Goal: Task Accomplishment & Management: Use online tool/utility

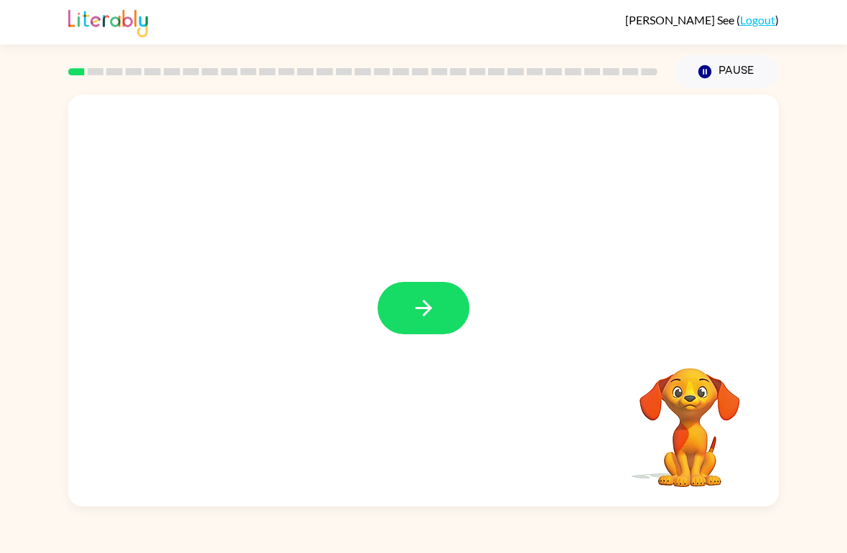
click at [412, 331] on button "button" at bounding box center [424, 308] width 92 height 52
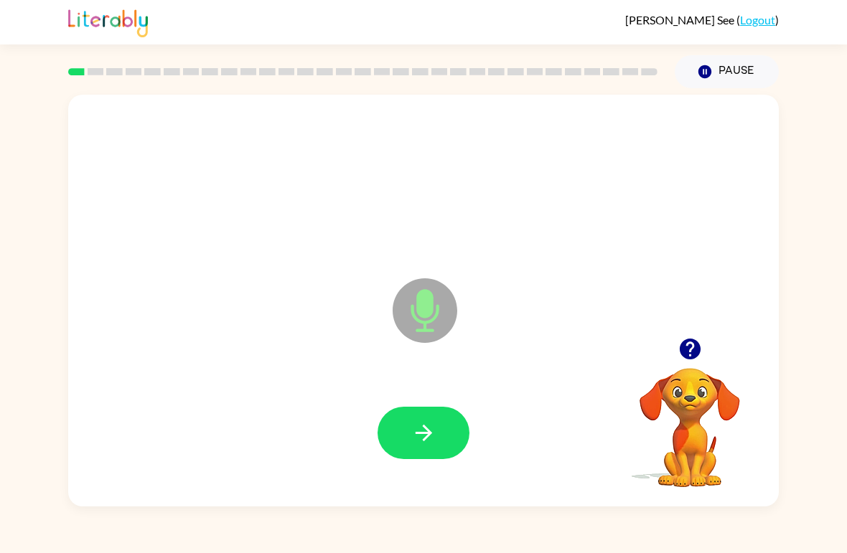
click at [426, 434] on icon "button" at bounding box center [423, 433] width 17 height 17
click at [410, 438] on button "button" at bounding box center [424, 433] width 92 height 52
click at [427, 411] on button "button" at bounding box center [424, 433] width 92 height 52
click at [441, 405] on div at bounding box center [424, 434] width 682 height 118
click at [428, 431] on icon "button" at bounding box center [423, 433] width 17 height 17
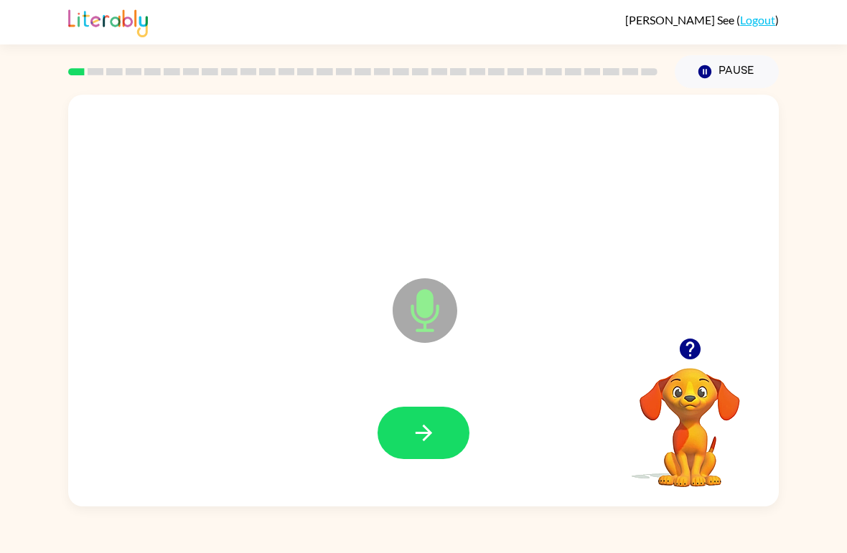
click at [433, 413] on button "button" at bounding box center [424, 433] width 92 height 52
click at [441, 447] on button "button" at bounding box center [424, 433] width 92 height 52
click at [443, 430] on button "button" at bounding box center [424, 433] width 92 height 52
click at [432, 449] on button "button" at bounding box center [424, 433] width 92 height 52
click at [445, 428] on button "button" at bounding box center [424, 433] width 92 height 52
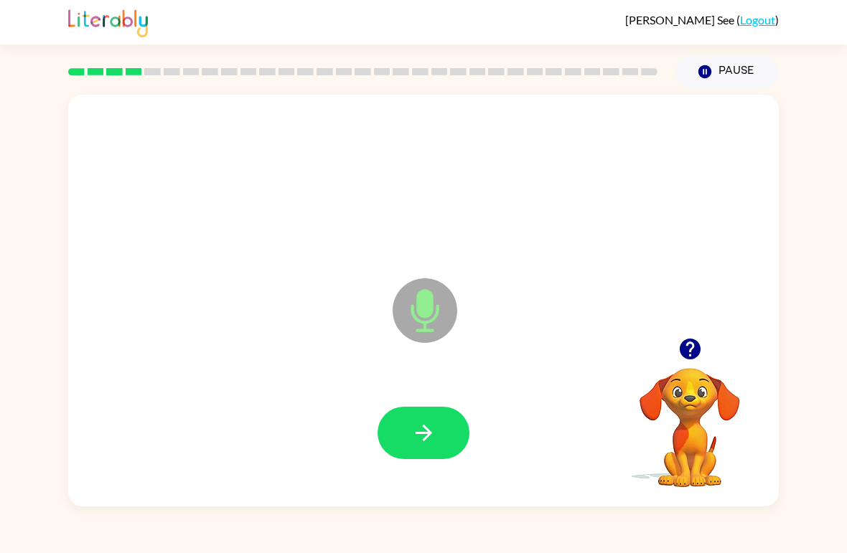
click at [448, 439] on button "button" at bounding box center [424, 433] width 92 height 52
click at [443, 438] on button "button" at bounding box center [424, 433] width 92 height 52
click at [434, 449] on button "button" at bounding box center [424, 433] width 92 height 52
click at [452, 418] on button "button" at bounding box center [424, 433] width 92 height 52
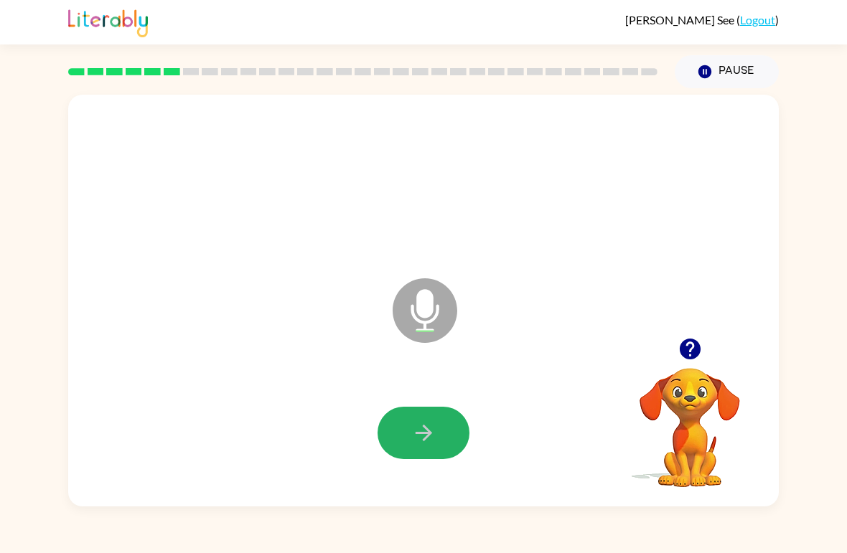
click at [438, 443] on button "button" at bounding box center [424, 433] width 92 height 52
click at [439, 431] on button "button" at bounding box center [424, 433] width 92 height 52
click at [416, 441] on icon "button" at bounding box center [423, 433] width 25 height 25
click at [433, 418] on button "button" at bounding box center [424, 433] width 92 height 52
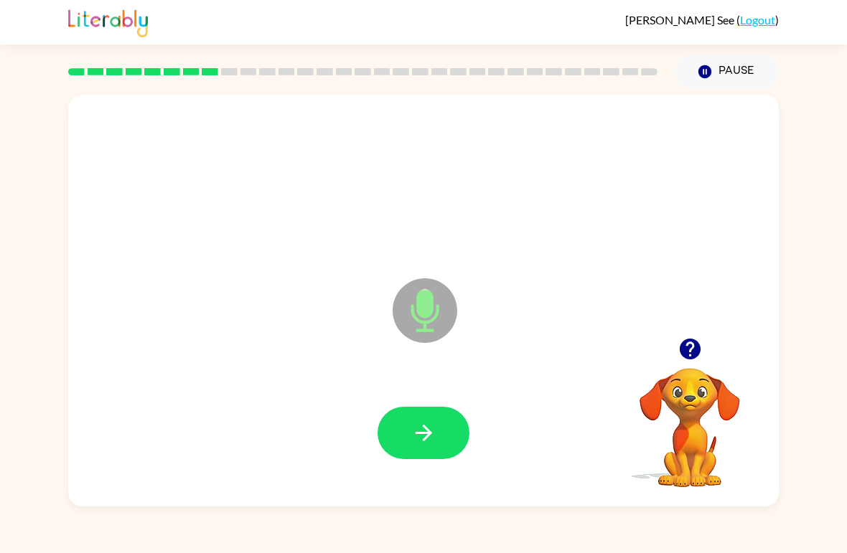
click at [421, 444] on icon "button" at bounding box center [423, 433] width 25 height 25
click at [426, 418] on button "button" at bounding box center [424, 433] width 92 height 52
click at [436, 440] on button "button" at bounding box center [424, 433] width 92 height 52
click at [443, 428] on button "button" at bounding box center [424, 433] width 92 height 52
click at [432, 421] on icon "button" at bounding box center [423, 433] width 25 height 25
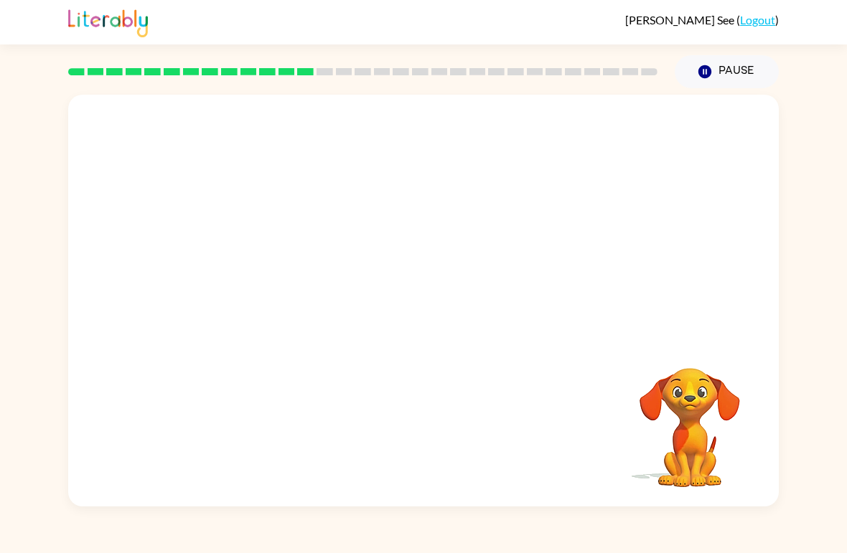
click at [834, 552] on div "[PERSON_NAME] ( Logout ) Pause Pause Your browser must support playing .mp4 fil…" at bounding box center [423, 276] width 847 height 553
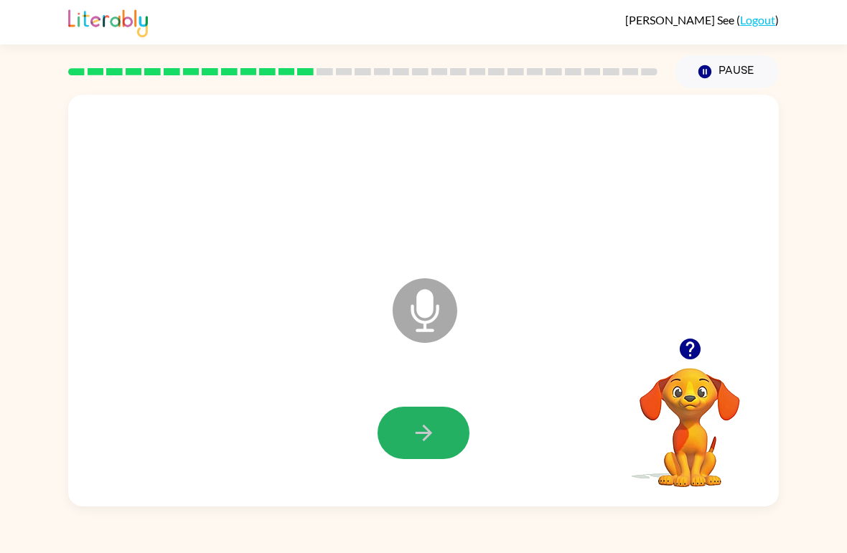
click at [447, 427] on button "button" at bounding box center [424, 433] width 92 height 52
click at [432, 443] on icon "button" at bounding box center [423, 433] width 25 height 25
click at [437, 424] on button "button" at bounding box center [424, 433] width 92 height 52
click at [436, 441] on icon "button" at bounding box center [423, 433] width 25 height 25
click at [439, 418] on button "button" at bounding box center [424, 433] width 92 height 52
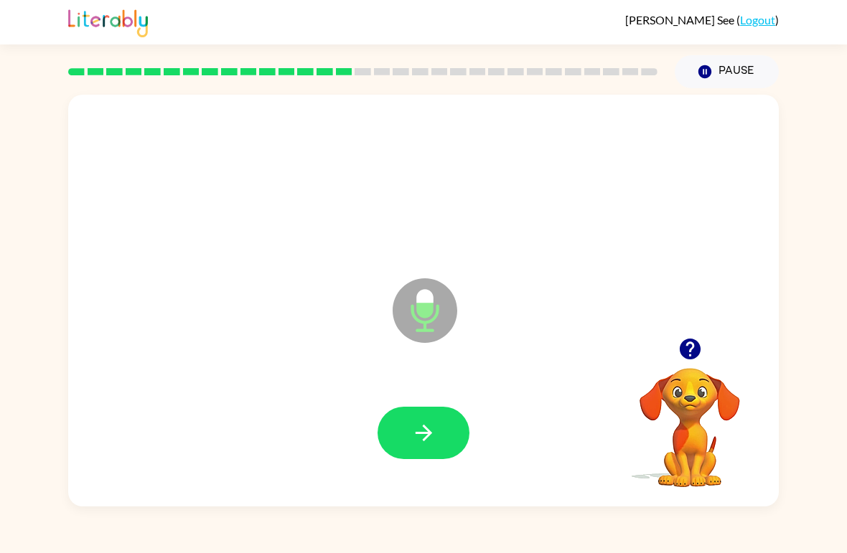
click at [438, 446] on button "button" at bounding box center [424, 433] width 92 height 52
click at [444, 443] on button "button" at bounding box center [424, 433] width 92 height 52
click at [431, 431] on icon "button" at bounding box center [423, 433] width 25 height 25
click at [439, 431] on button "button" at bounding box center [424, 433] width 92 height 52
click at [435, 442] on icon "button" at bounding box center [423, 433] width 25 height 25
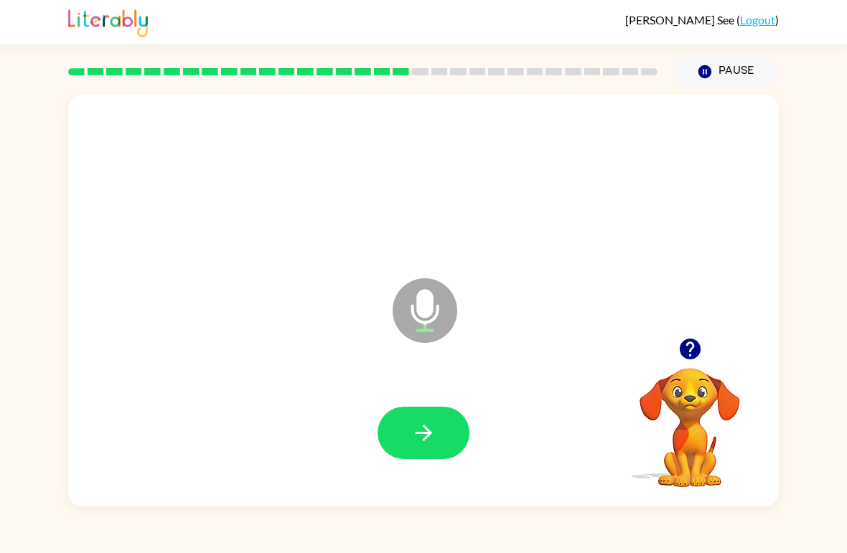
click at [450, 436] on button "button" at bounding box center [424, 433] width 92 height 52
click at [438, 428] on button "button" at bounding box center [424, 433] width 92 height 52
click at [431, 418] on button "button" at bounding box center [424, 433] width 92 height 52
click at [441, 431] on button "button" at bounding box center [424, 433] width 92 height 52
click at [438, 442] on button "button" at bounding box center [424, 433] width 92 height 52
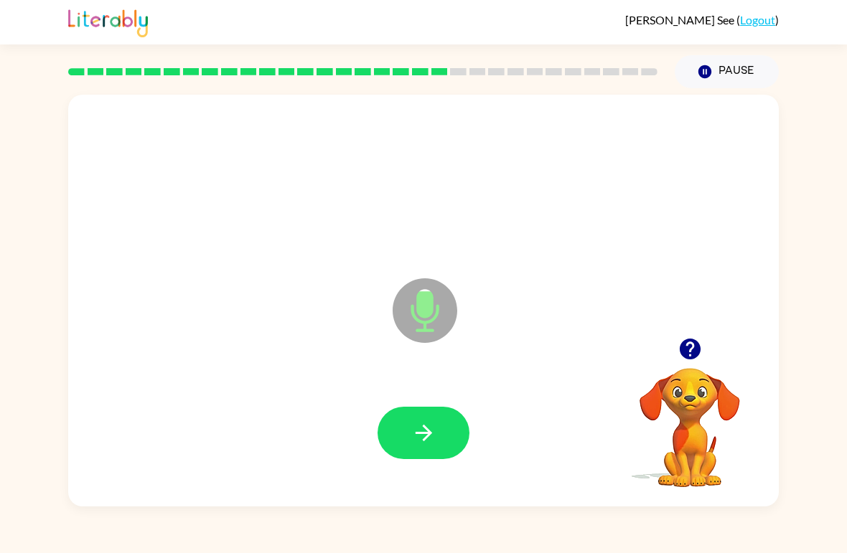
click at [435, 430] on icon "button" at bounding box center [423, 433] width 25 height 25
click at [444, 425] on button "button" at bounding box center [424, 433] width 92 height 52
click at [439, 436] on button "button" at bounding box center [424, 433] width 92 height 52
click at [411, 431] on icon "button" at bounding box center [423, 433] width 25 height 25
click at [427, 408] on button "button" at bounding box center [424, 433] width 92 height 52
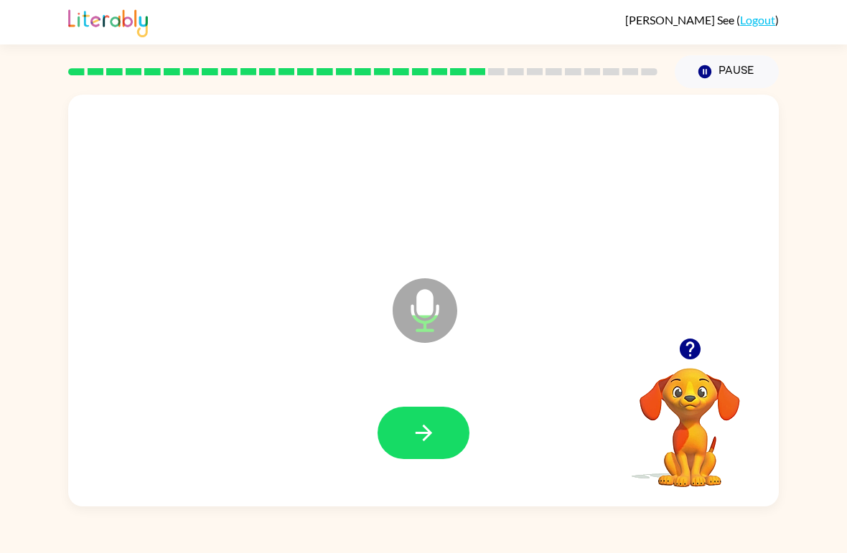
click at [421, 441] on div at bounding box center [424, 434] width 682 height 118
click at [439, 428] on button "button" at bounding box center [424, 433] width 92 height 52
click at [446, 440] on button "button" at bounding box center [424, 433] width 92 height 52
click at [435, 431] on icon "button" at bounding box center [423, 433] width 25 height 25
click at [446, 436] on button "button" at bounding box center [424, 433] width 92 height 52
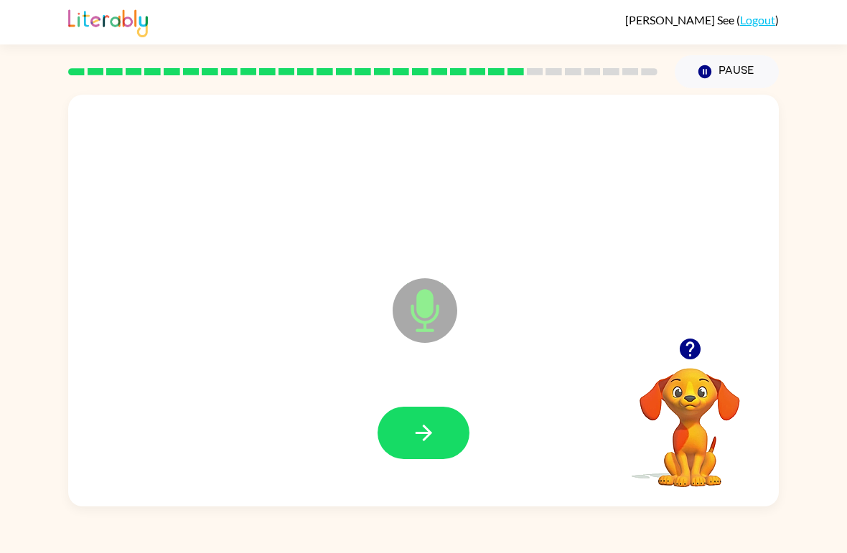
click at [446, 415] on button "button" at bounding box center [424, 433] width 92 height 52
click at [446, 439] on button "button" at bounding box center [424, 433] width 92 height 52
click at [432, 425] on icon "button" at bounding box center [423, 433] width 25 height 25
click at [441, 443] on button "button" at bounding box center [424, 433] width 92 height 52
click at [431, 441] on icon "button" at bounding box center [423, 433] width 25 height 25
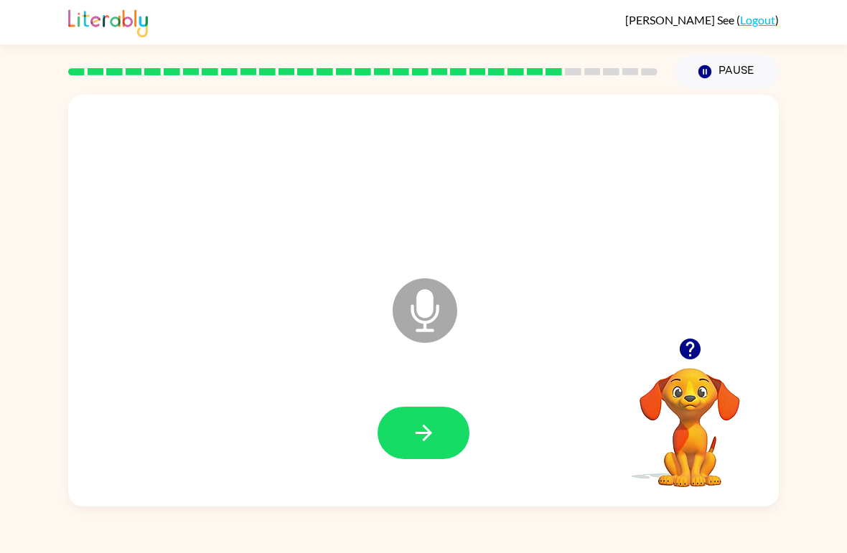
click at [441, 423] on button "button" at bounding box center [424, 433] width 92 height 52
click at [451, 454] on button "button" at bounding box center [424, 433] width 92 height 52
click at [441, 424] on button "button" at bounding box center [424, 433] width 92 height 52
click at [447, 428] on button "button" at bounding box center [424, 433] width 92 height 52
click at [438, 438] on button "button" at bounding box center [424, 433] width 92 height 52
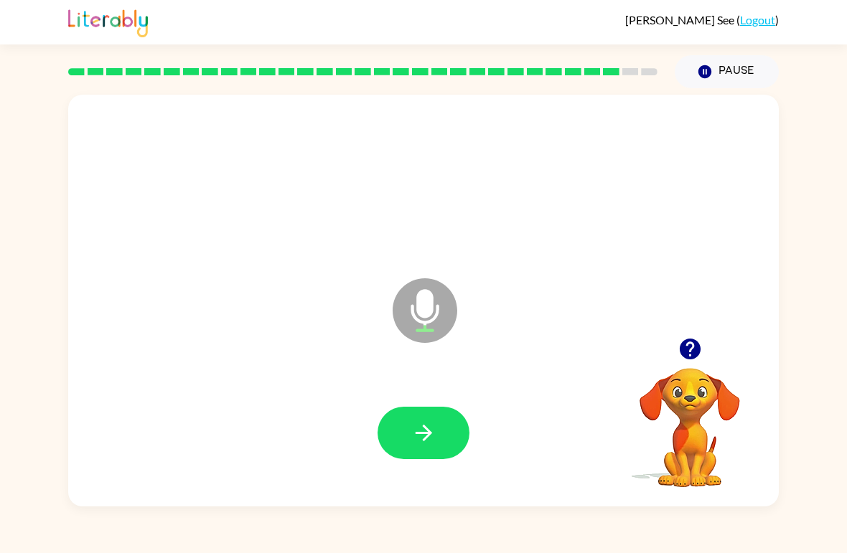
click at [440, 432] on button "button" at bounding box center [424, 433] width 92 height 52
click at [424, 421] on icon "button" at bounding box center [423, 433] width 25 height 25
click at [421, 436] on icon "button" at bounding box center [423, 433] width 25 height 25
click at [441, 428] on button "button" at bounding box center [424, 433] width 92 height 52
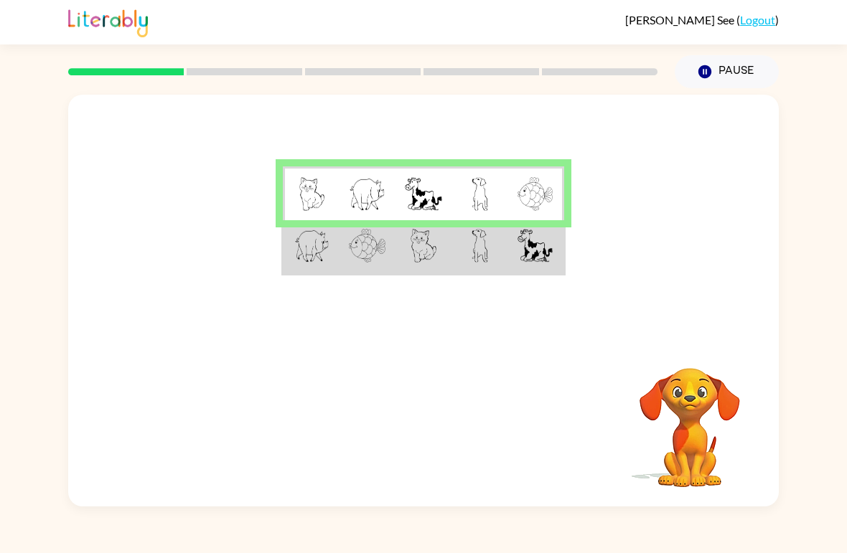
click at [317, 289] on div at bounding box center [423, 216] width 711 height 243
click at [286, 262] on td at bounding box center [311, 247] width 56 height 54
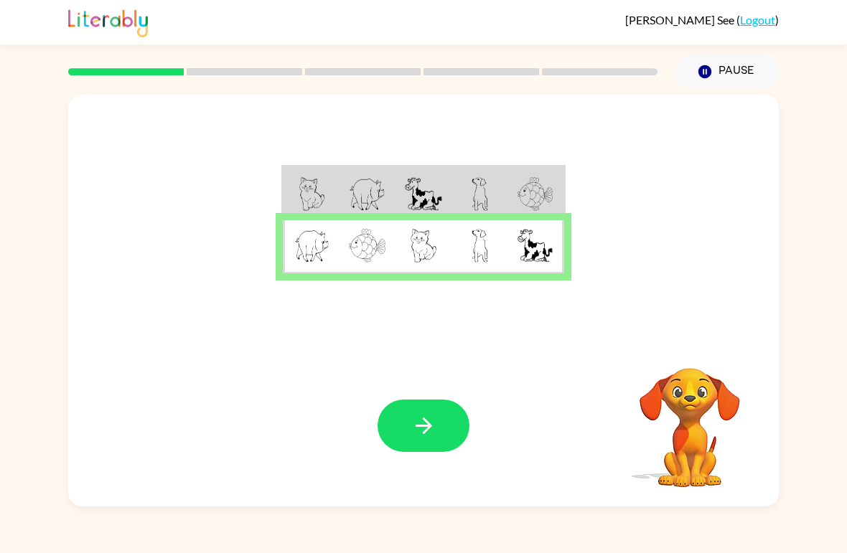
click at [453, 421] on button "button" at bounding box center [424, 426] width 92 height 52
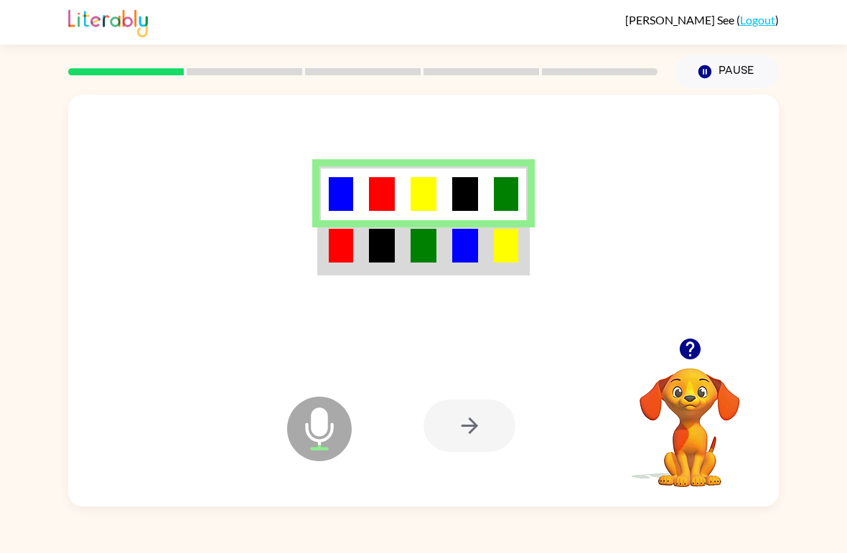
click at [472, 261] on img at bounding box center [465, 246] width 26 height 34
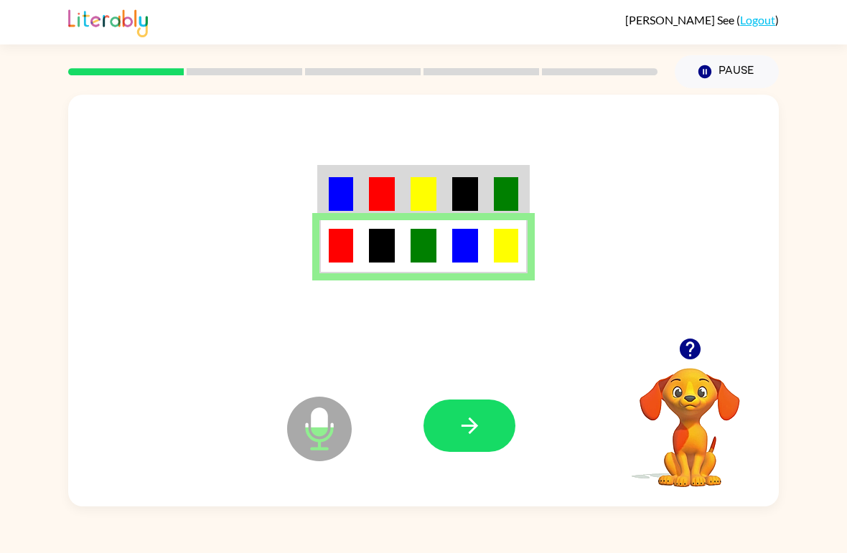
click at [477, 426] on icon "button" at bounding box center [469, 426] width 17 height 17
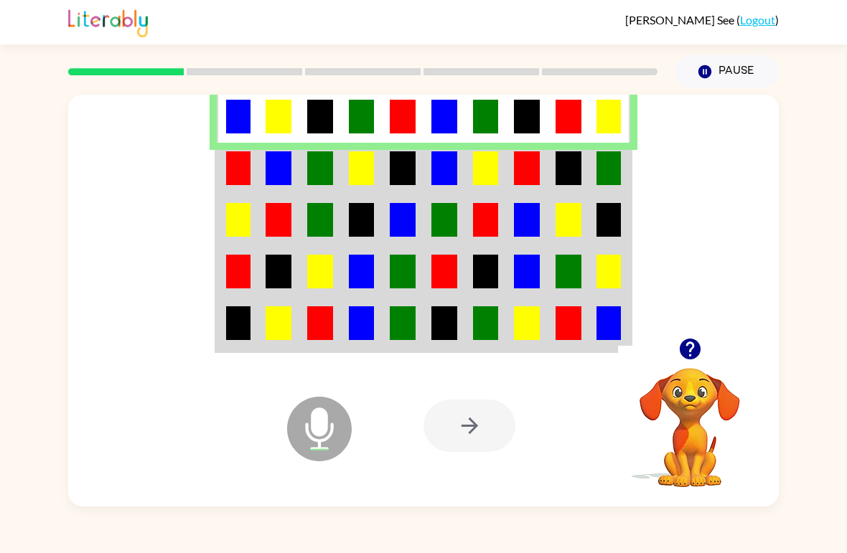
click at [553, 177] on td at bounding box center [569, 169] width 42 height 52
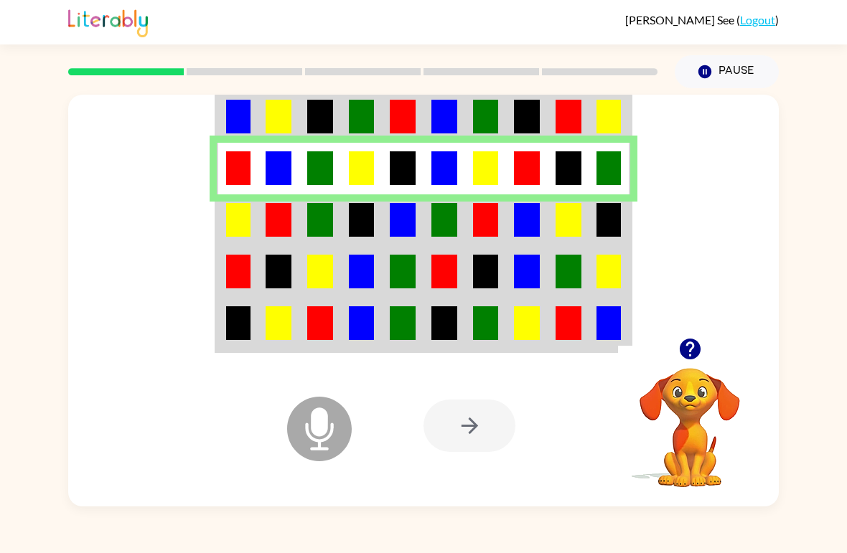
click at [367, 240] on td at bounding box center [362, 220] width 42 height 52
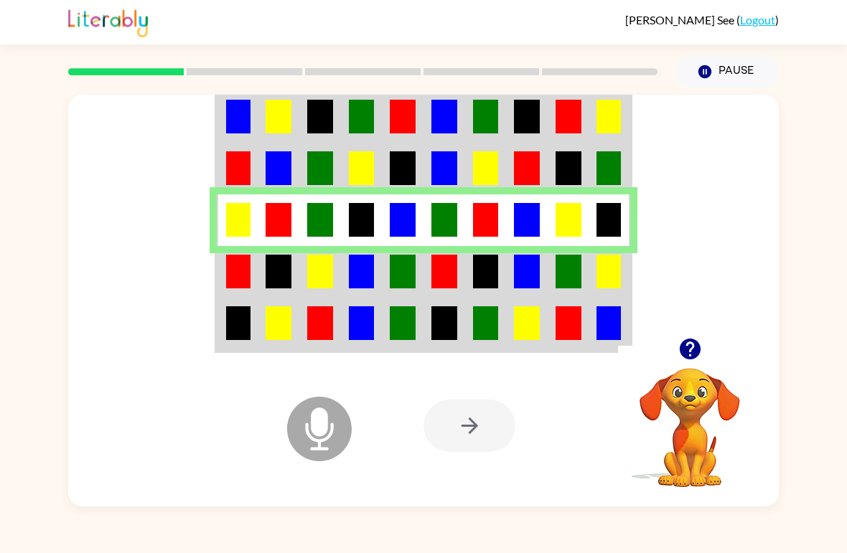
click at [429, 270] on td at bounding box center [444, 272] width 42 height 52
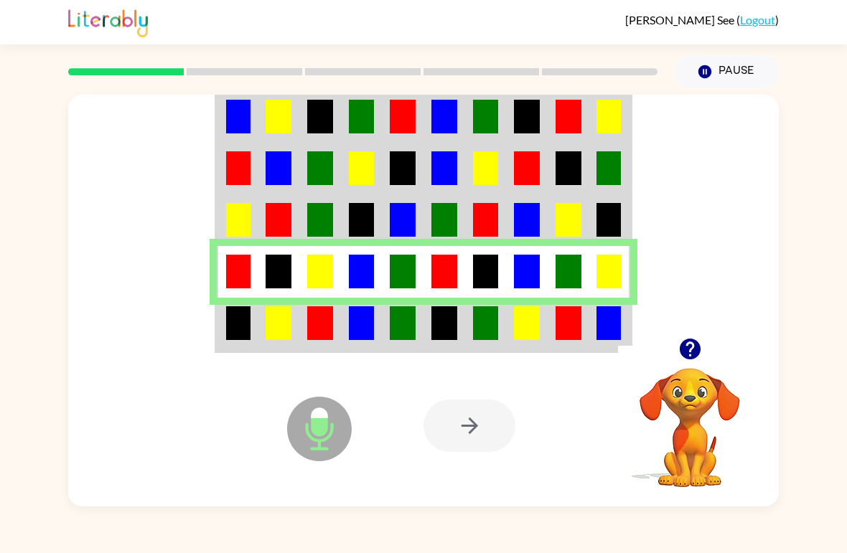
click at [451, 332] on img at bounding box center [444, 323] width 26 height 34
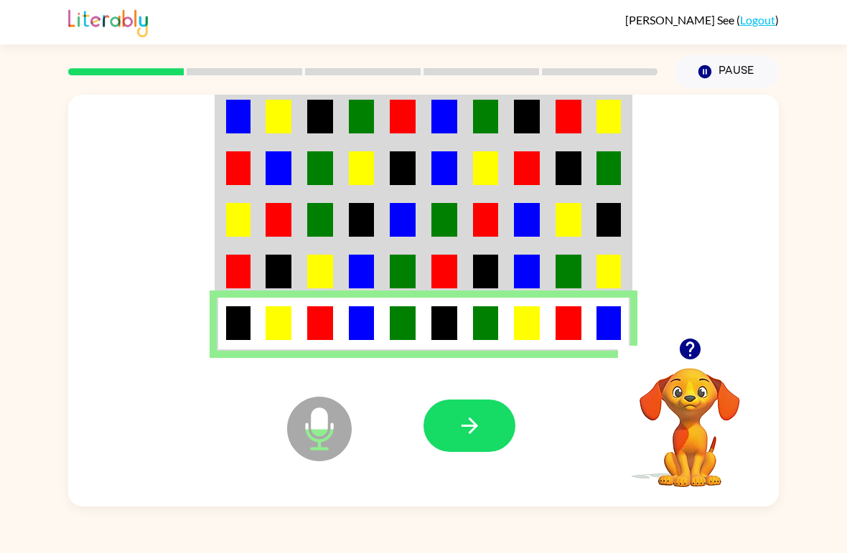
click at [14, 486] on div "Microphone The Microphone is here when it is your turn to talk Your browser mus…" at bounding box center [423, 297] width 847 height 418
click at [820, 482] on div "Microphone The Microphone is here when it is your turn to talk Your browser mus…" at bounding box center [423, 297] width 847 height 418
click at [464, 402] on button "button" at bounding box center [469, 426] width 92 height 52
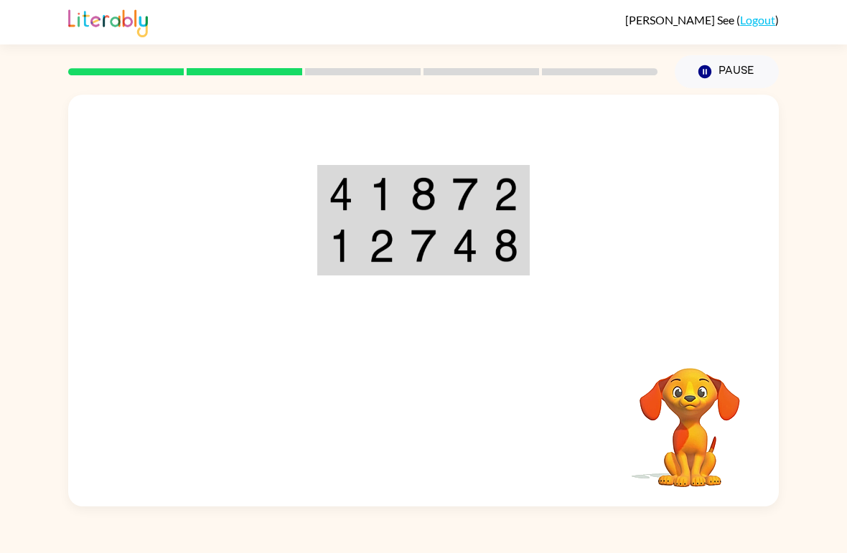
click at [507, 202] on img at bounding box center [506, 194] width 24 height 34
click at [342, 185] on img at bounding box center [341, 194] width 24 height 34
click at [337, 184] on img at bounding box center [341, 194] width 24 height 34
click at [369, 191] on img at bounding box center [382, 194] width 26 height 34
click at [405, 199] on td at bounding box center [424, 194] width 42 height 54
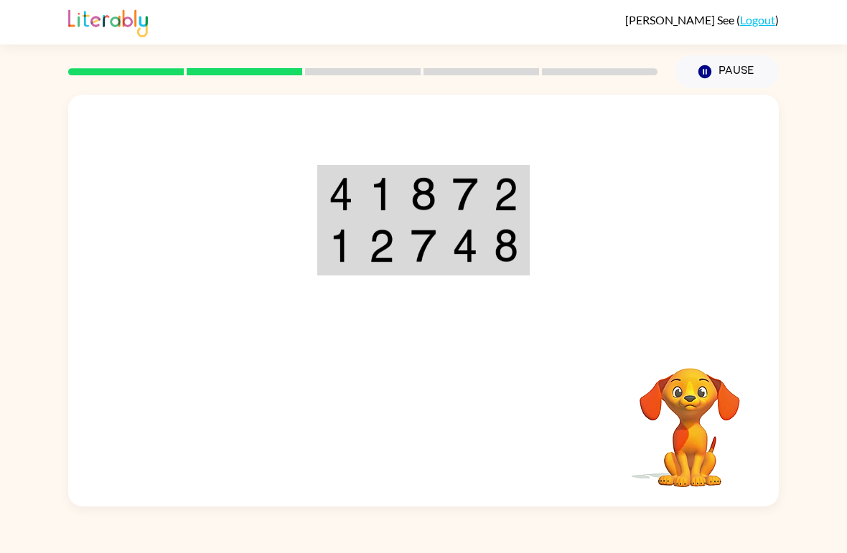
click at [461, 189] on img at bounding box center [465, 194] width 26 height 34
click at [461, 188] on img at bounding box center [465, 194] width 26 height 34
click at [413, 200] on img at bounding box center [424, 194] width 26 height 34
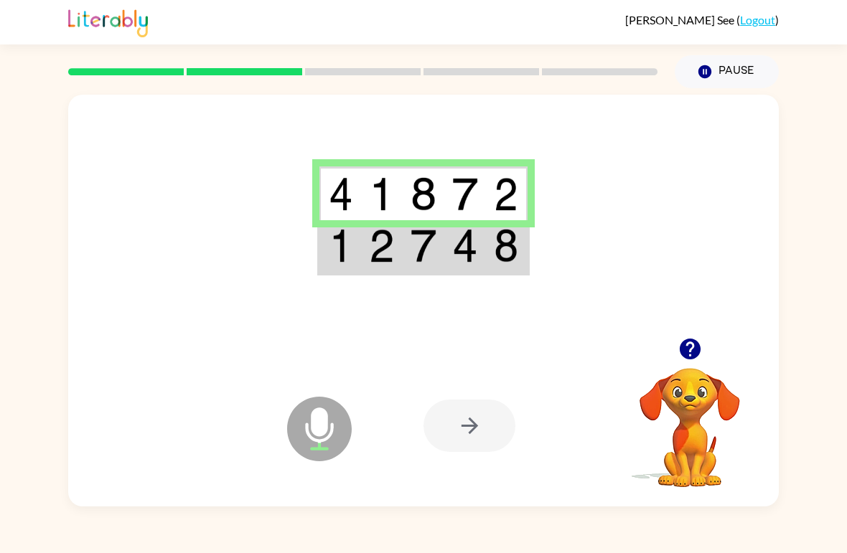
click at [454, 261] on img at bounding box center [465, 246] width 26 height 34
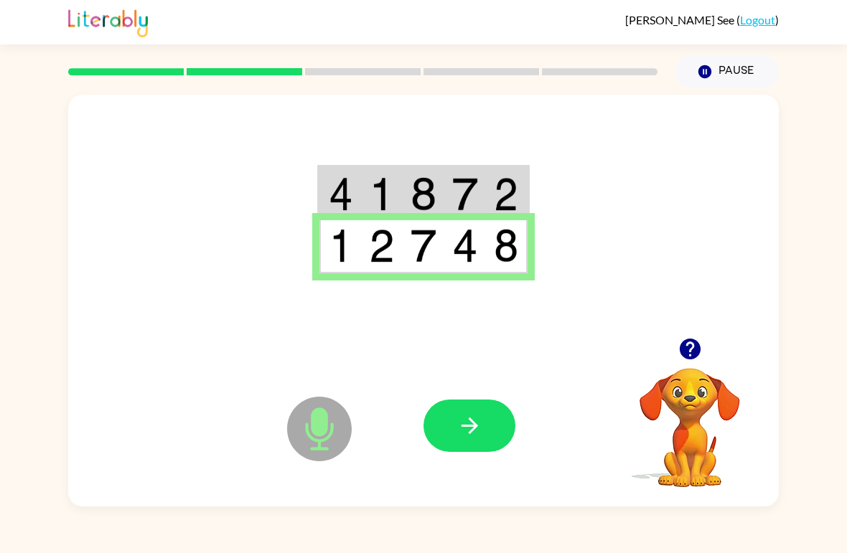
click at [469, 413] on button "button" at bounding box center [469, 426] width 92 height 52
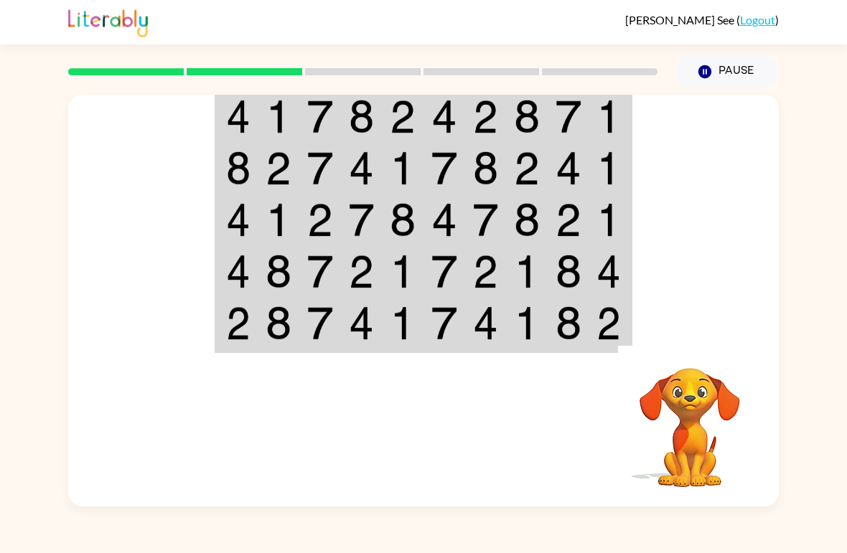
click at [695, 412] on video "Your browser must support playing .mp4 files to use Literably. Please try using…" at bounding box center [690, 418] width 144 height 144
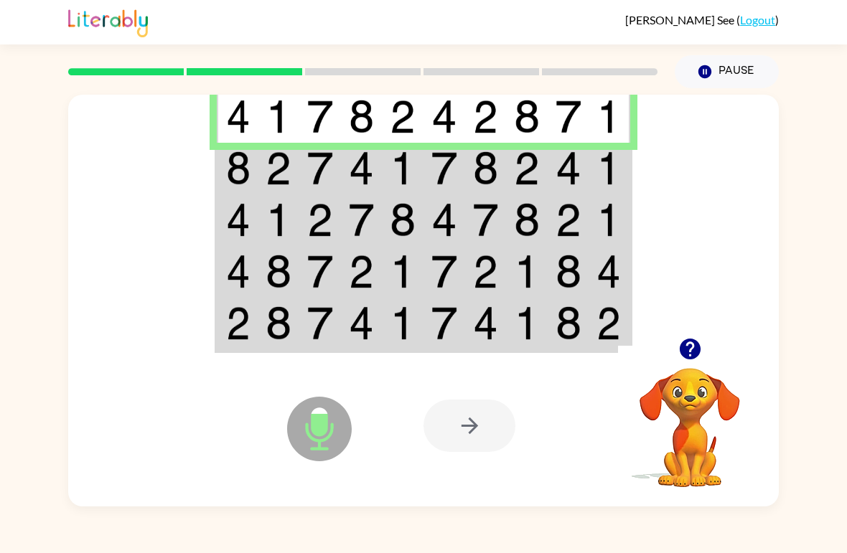
click at [245, 177] on img at bounding box center [238, 168] width 24 height 34
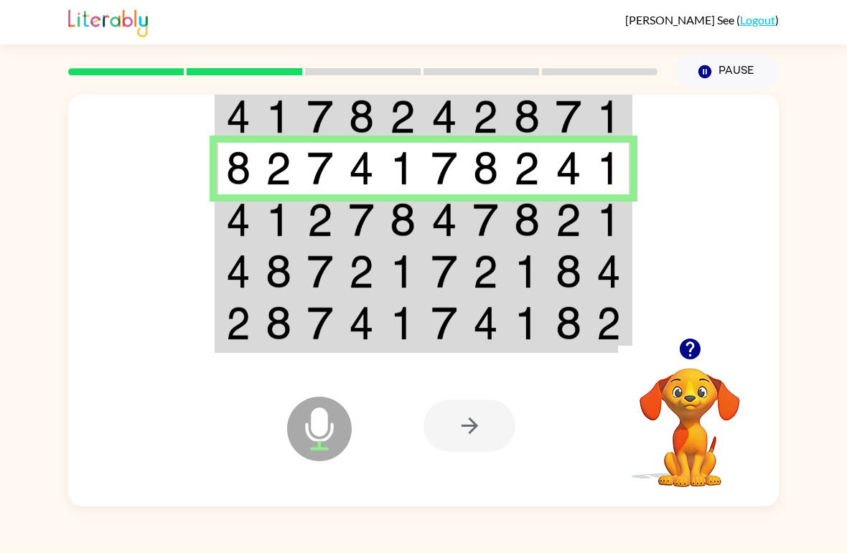
click at [604, 232] on img at bounding box center [608, 220] width 24 height 34
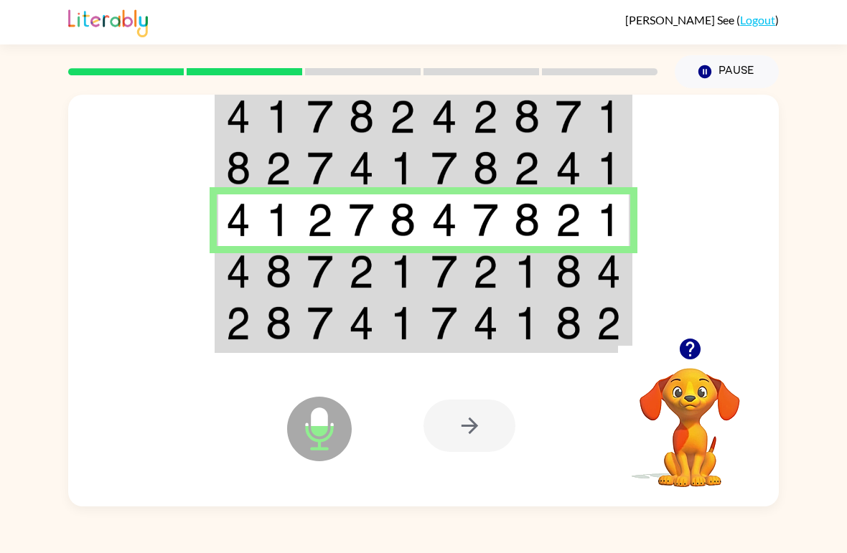
click at [528, 278] on img at bounding box center [527, 272] width 26 height 34
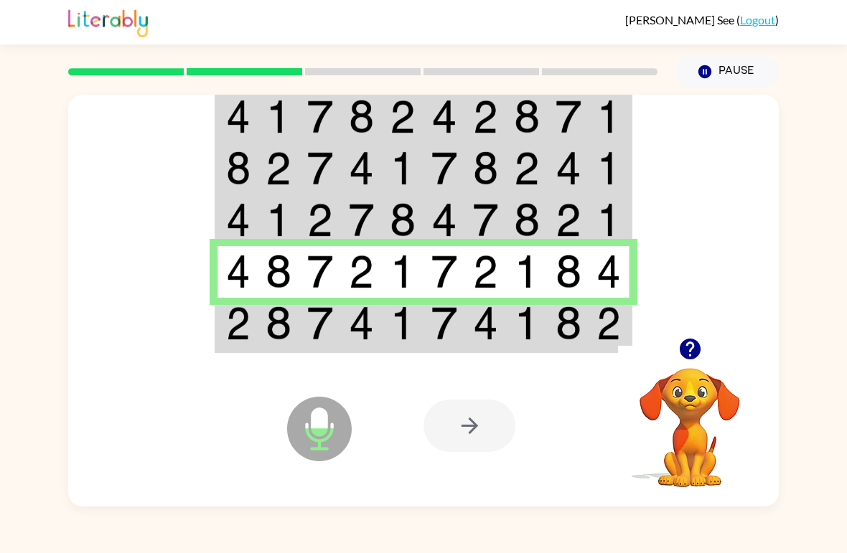
click at [347, 334] on td at bounding box center [362, 325] width 42 height 54
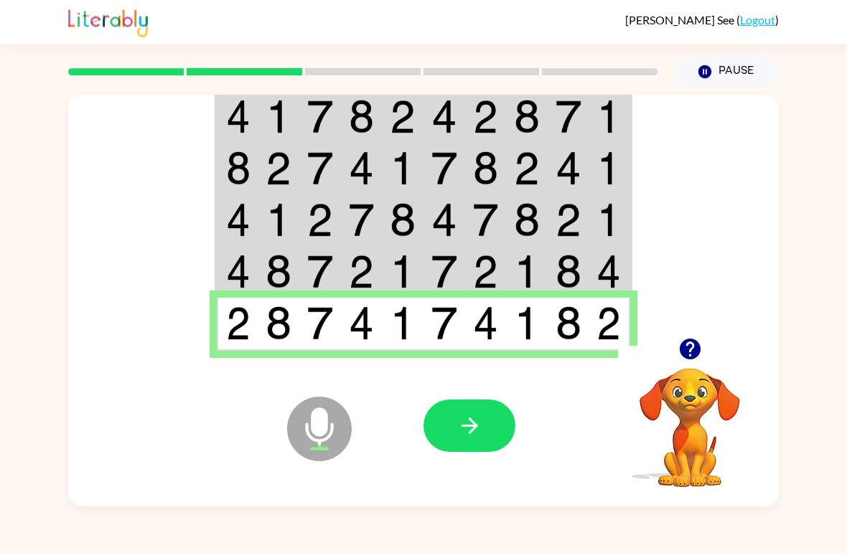
click at [460, 420] on icon "button" at bounding box center [469, 425] width 25 height 25
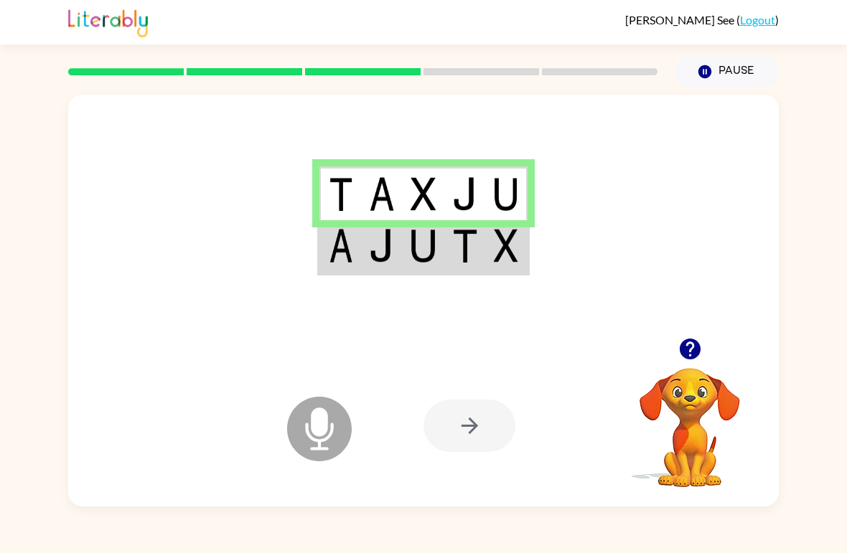
click at [438, 251] on td at bounding box center [424, 247] width 42 height 54
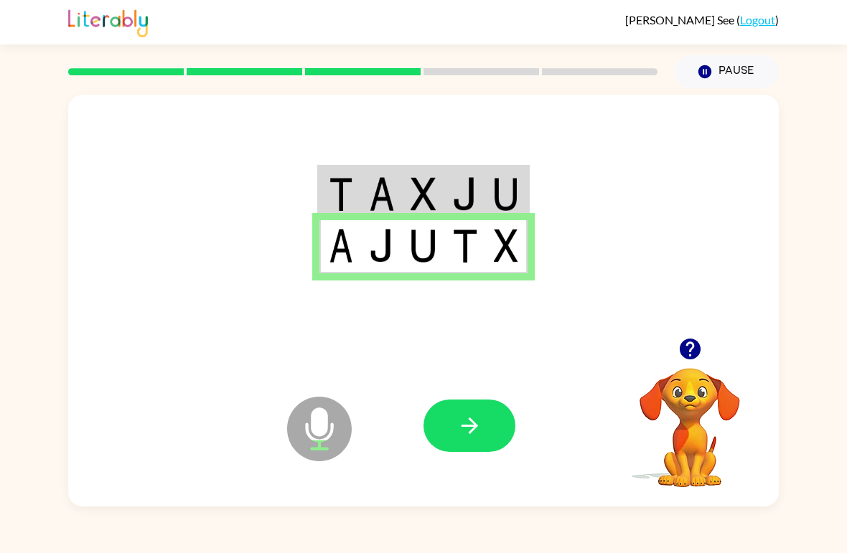
click at [471, 433] on icon "button" at bounding box center [469, 426] width 17 height 17
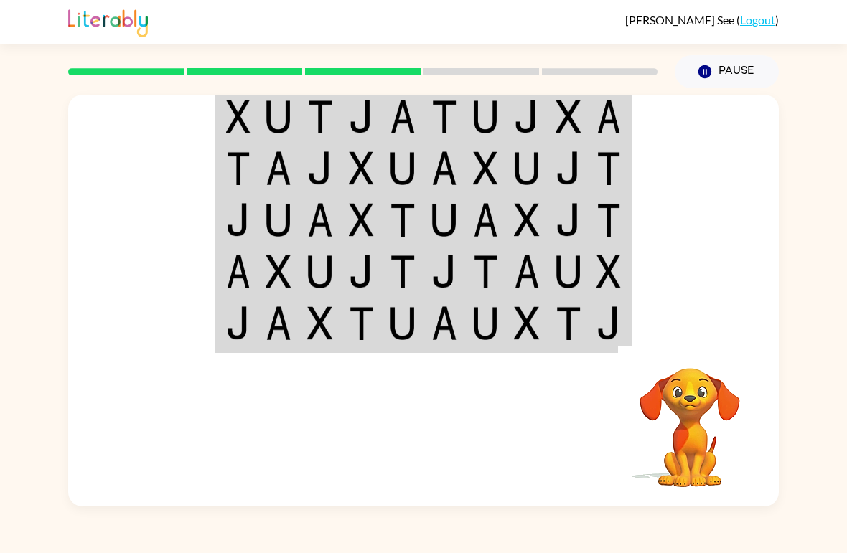
click at [694, 405] on video "Your browser must support playing .mp4 files to use Literably. Please try using…" at bounding box center [690, 418] width 144 height 144
click at [717, 406] on video "Your browser must support playing .mp4 files to use Literably. Please try using…" at bounding box center [690, 418] width 144 height 144
click at [716, 406] on video "Your browser must support playing .mp4 files to use Literably. Please try using…" at bounding box center [690, 418] width 144 height 144
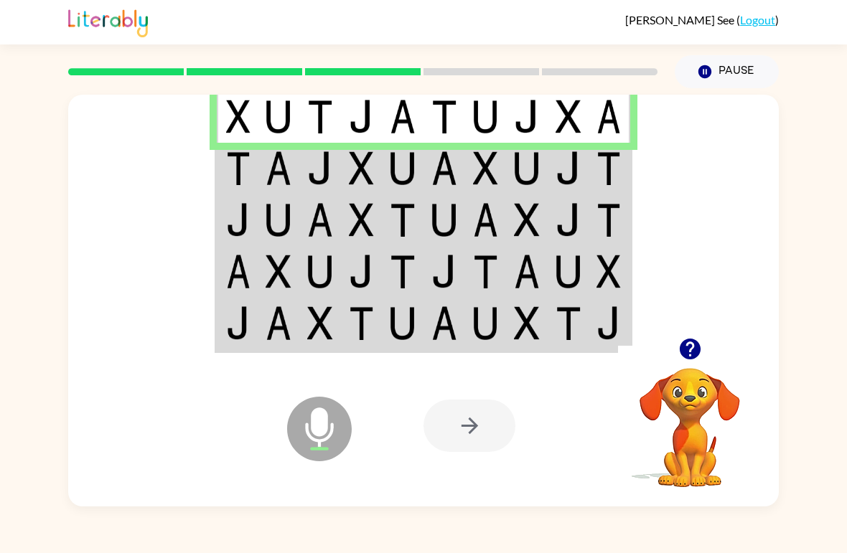
click at [228, 170] on img at bounding box center [238, 168] width 24 height 34
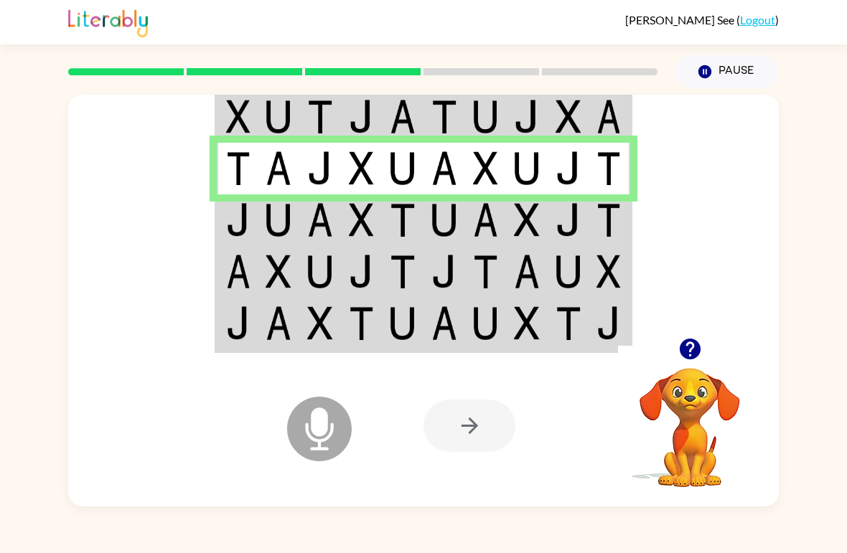
click at [250, 220] on img at bounding box center [238, 220] width 24 height 34
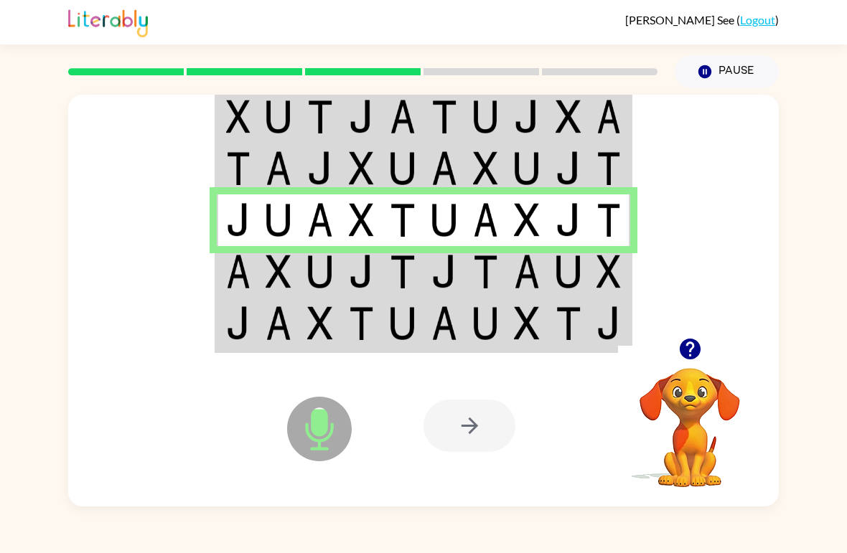
click at [586, 284] on td at bounding box center [569, 272] width 42 height 52
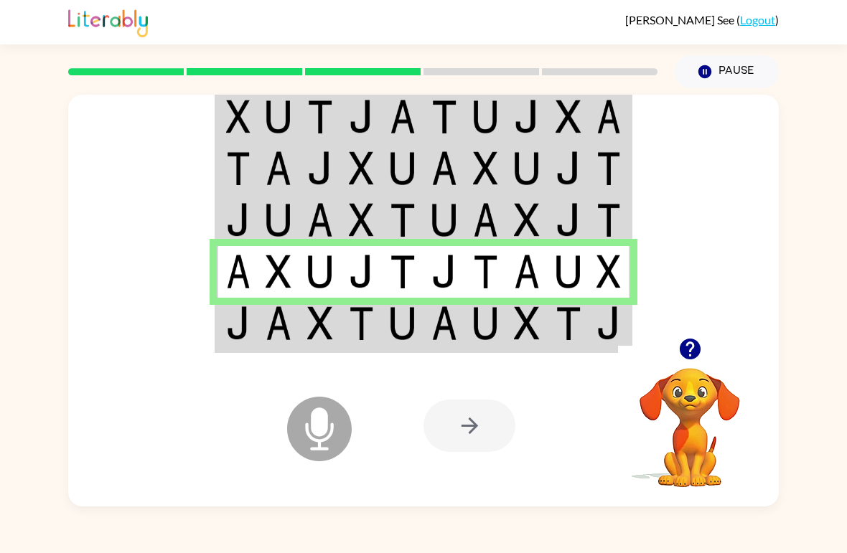
click at [580, 320] on img at bounding box center [568, 323] width 26 height 34
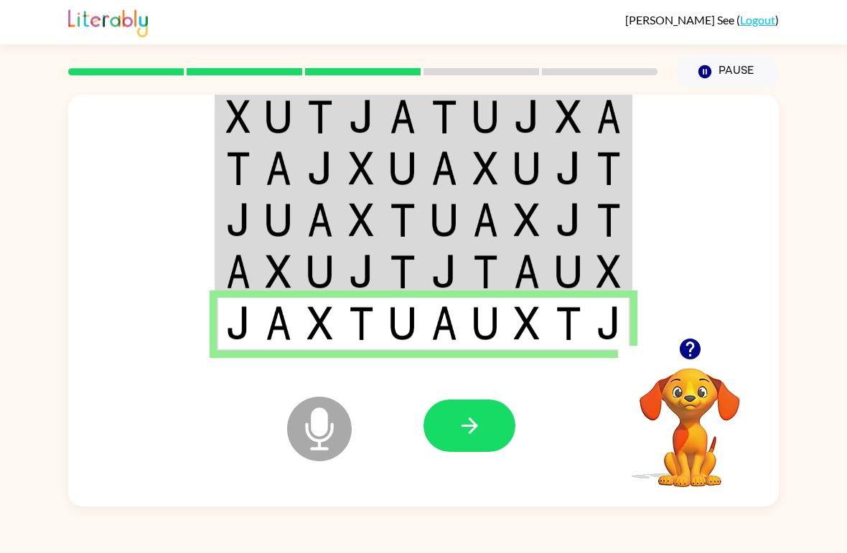
click at [470, 439] on button "button" at bounding box center [469, 426] width 92 height 52
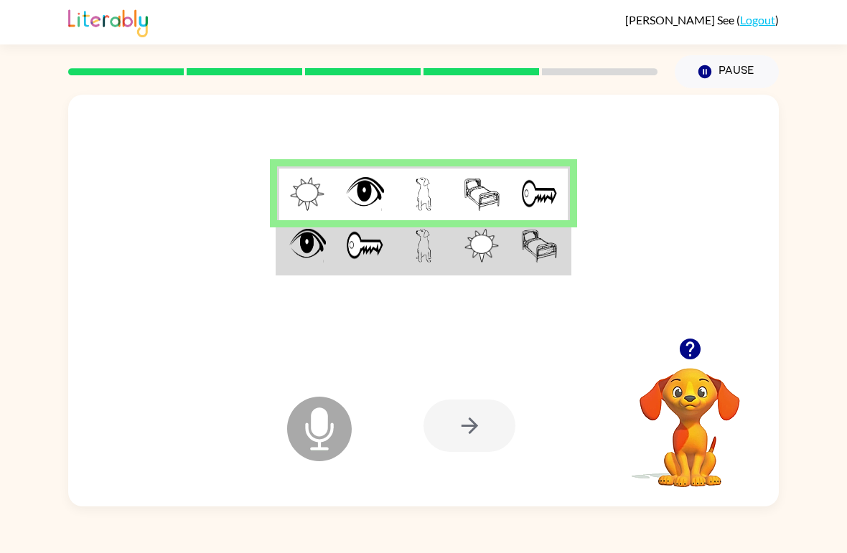
click at [493, 262] on img at bounding box center [481, 246] width 34 height 34
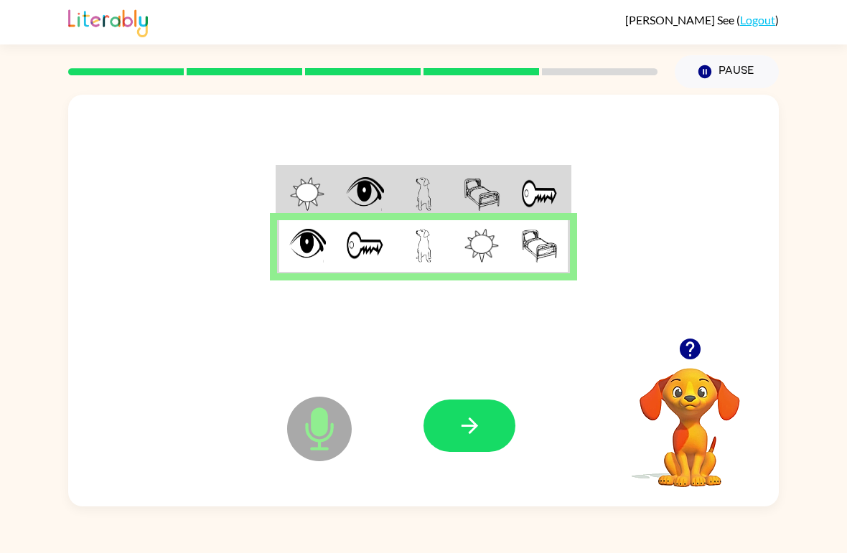
click at [464, 428] on icon "button" at bounding box center [469, 425] width 25 height 25
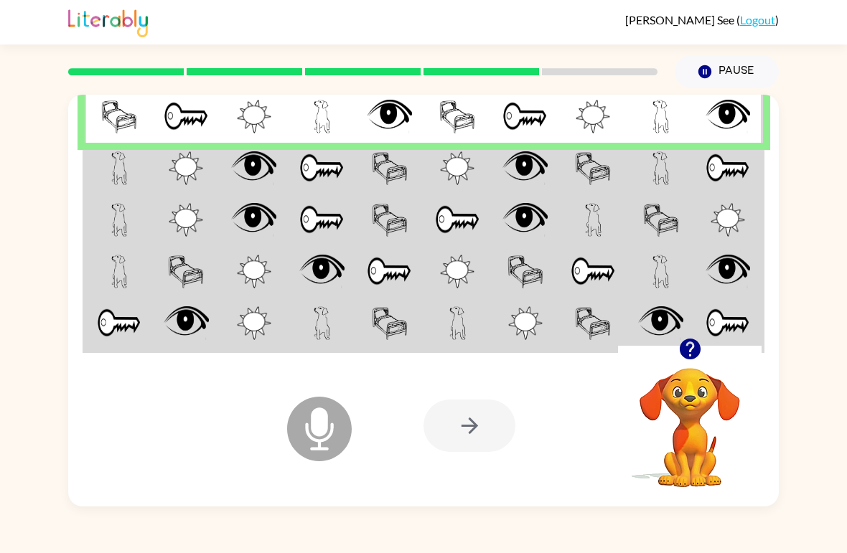
click at [667, 177] on img at bounding box center [660, 168] width 17 height 34
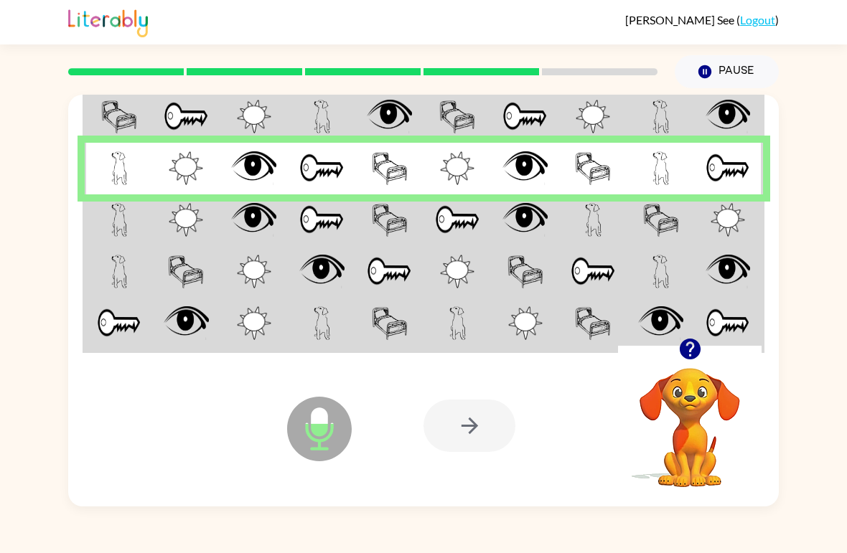
click at [741, 219] on img at bounding box center [728, 220] width 34 height 34
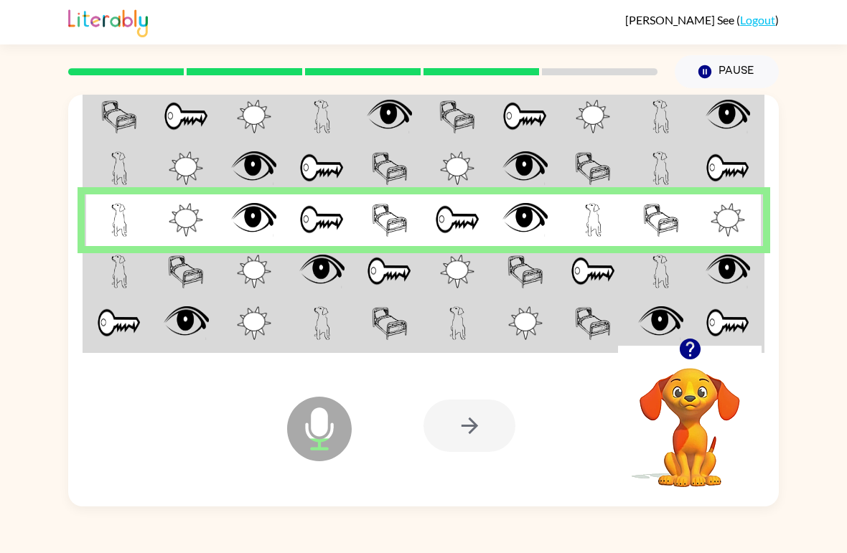
click at [626, 272] on td at bounding box center [593, 272] width 68 height 52
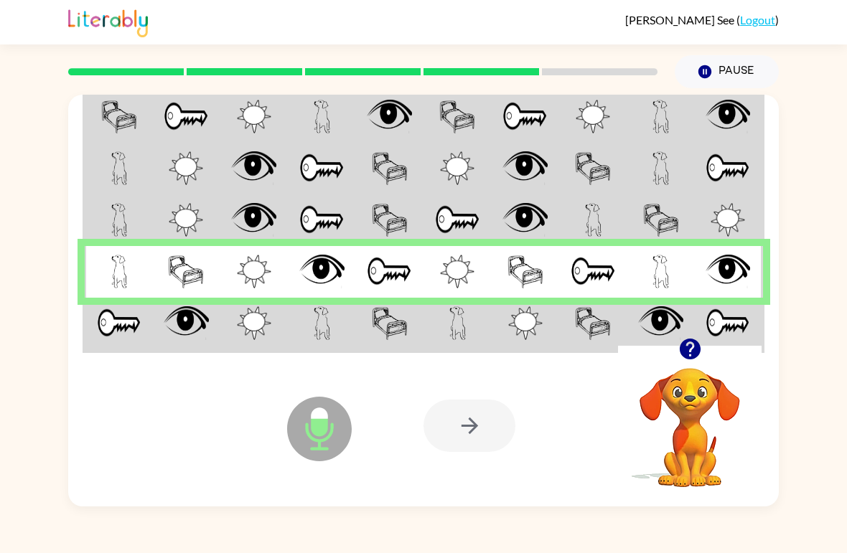
click at [632, 329] on td at bounding box center [661, 325] width 68 height 54
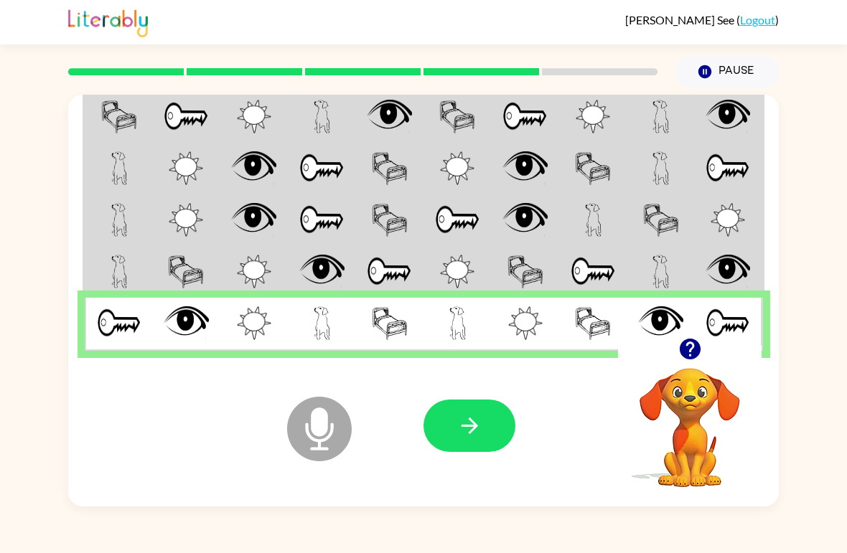
click at [483, 421] on button "button" at bounding box center [469, 426] width 92 height 52
